Goal: Information Seeking & Learning: Check status

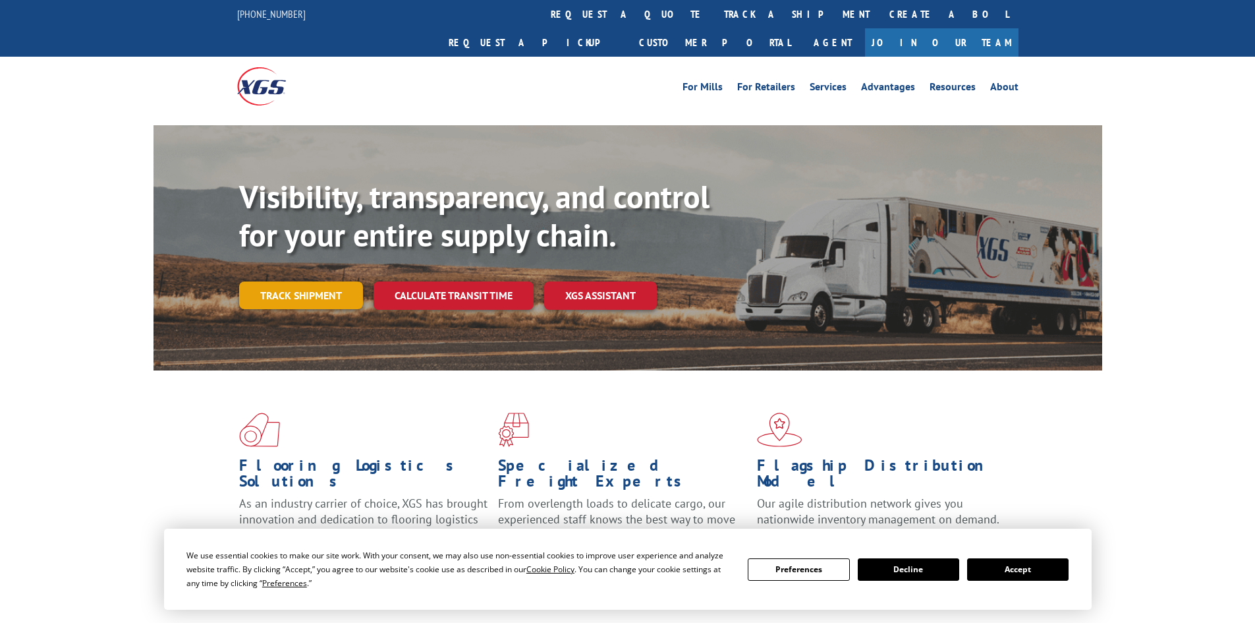
click at [338, 281] on link "Track shipment" at bounding box center [301, 295] width 124 height 28
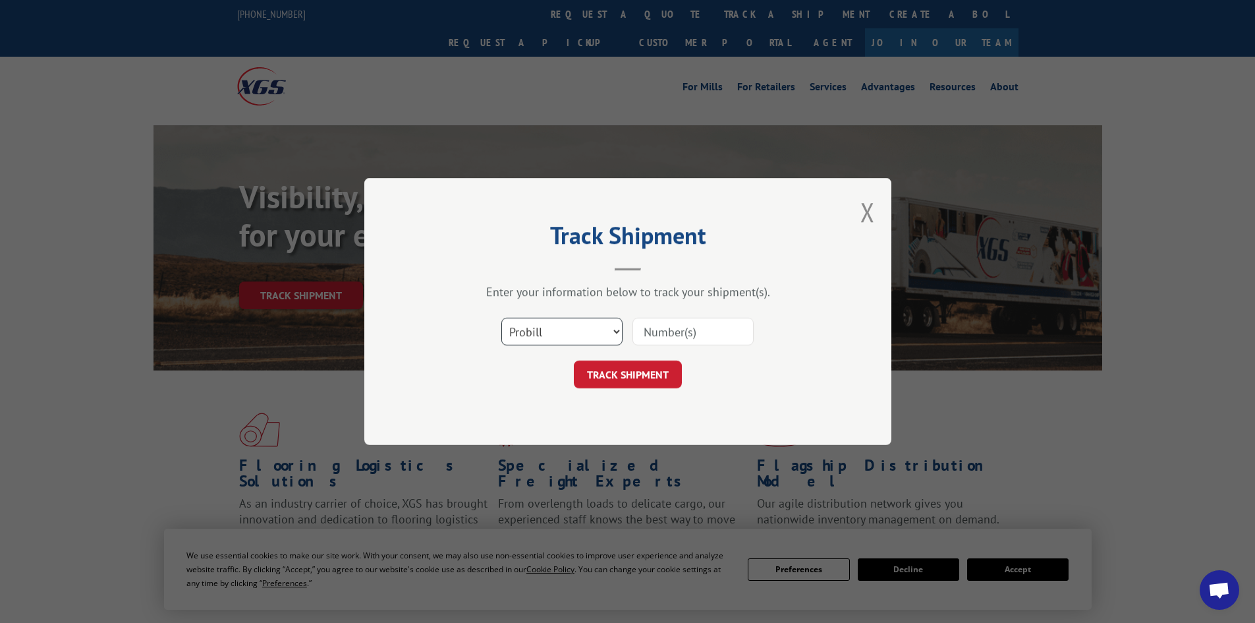
click at [559, 329] on select "Select category... Probill BOL PO" at bounding box center [561, 332] width 121 height 28
select select "bol"
click at [501, 318] on select "Select category... Probill BOL PO" at bounding box center [561, 332] width 121 height 28
click at [696, 340] on input at bounding box center [693, 332] width 121 height 28
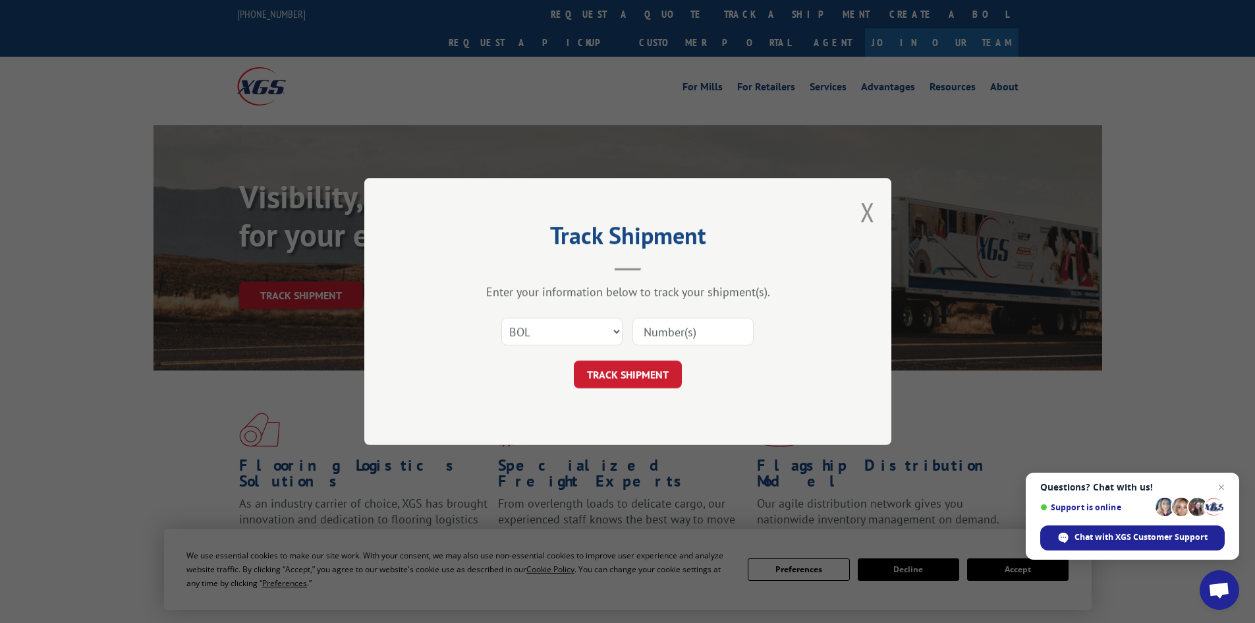
paste input "7058052"
type input "7058052"
click at [574, 360] on button "TRACK SHIPMENT" at bounding box center [628, 374] width 108 height 28
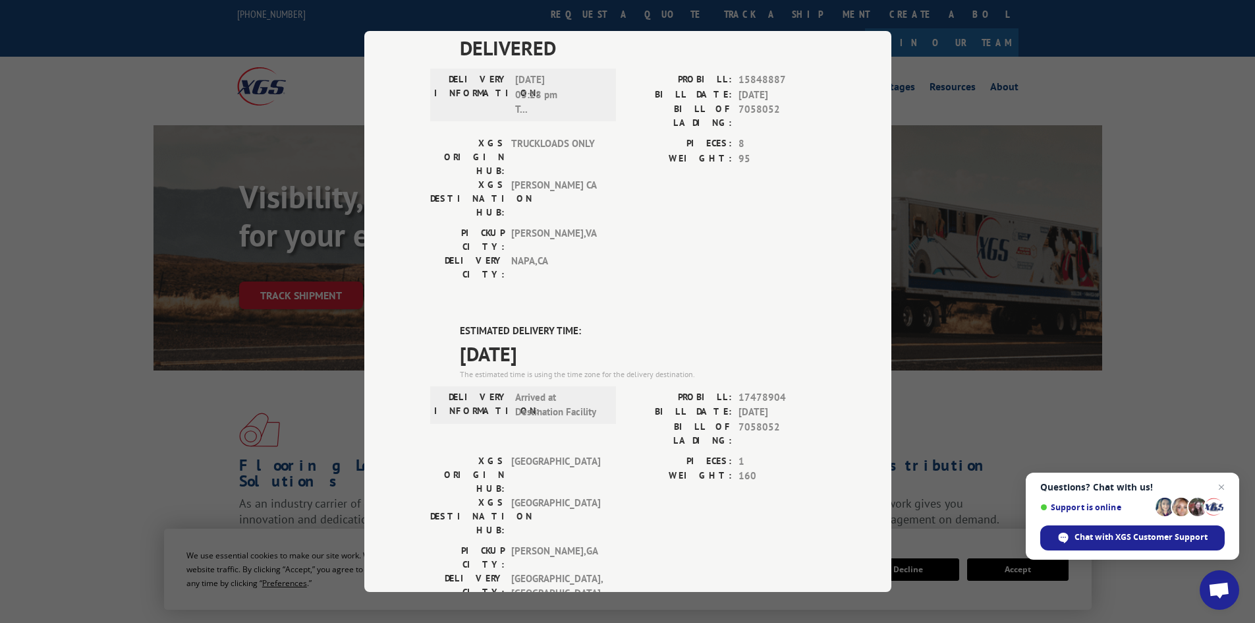
scroll to position [395, 0]
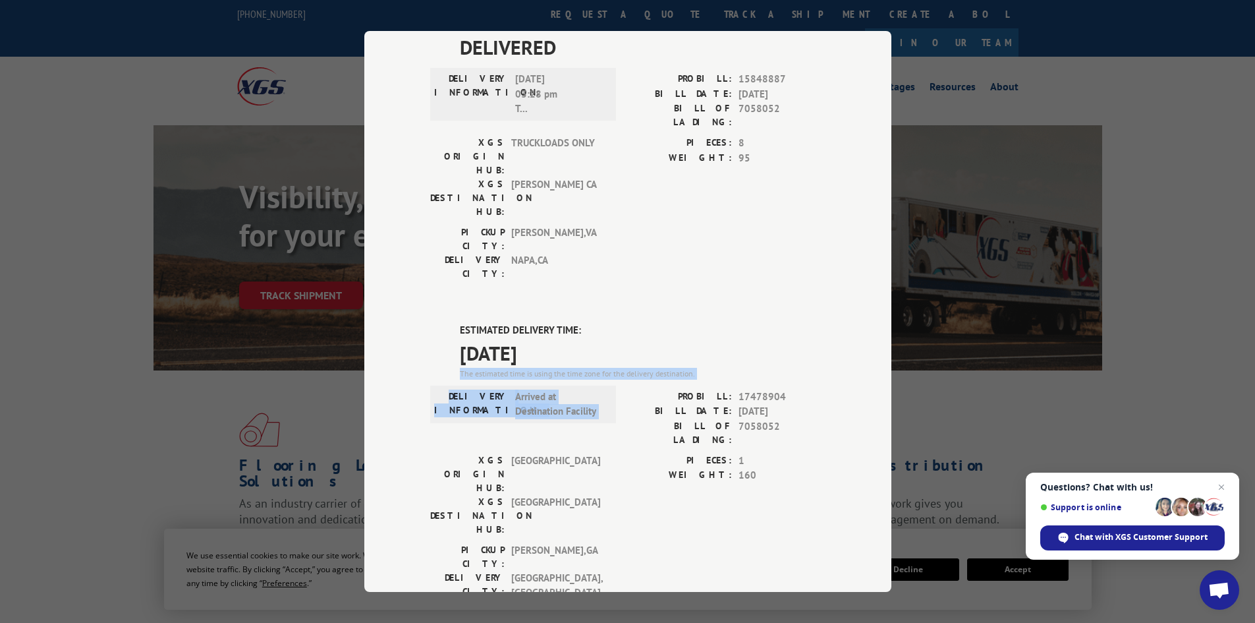
drag, startPoint x: 599, startPoint y: 211, endPoint x: 409, endPoint y: 165, distance: 195.3
click at [480, 323] on div "ESTIMATED DELIVERY TIME: [DATE] The estimated time is using the time zone for t…" at bounding box center [627, 561] width 395 height 476
